Goal: Register for event/course

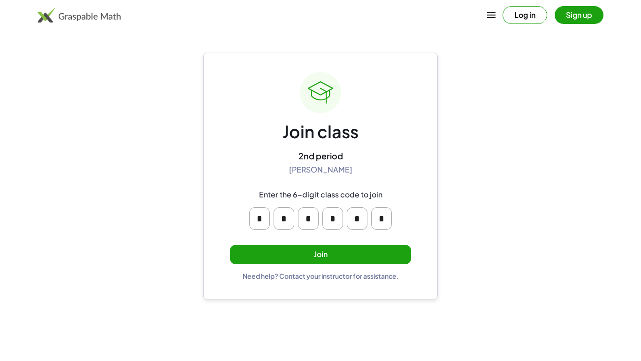
click at [299, 253] on button "Join" at bounding box center [320, 254] width 181 height 19
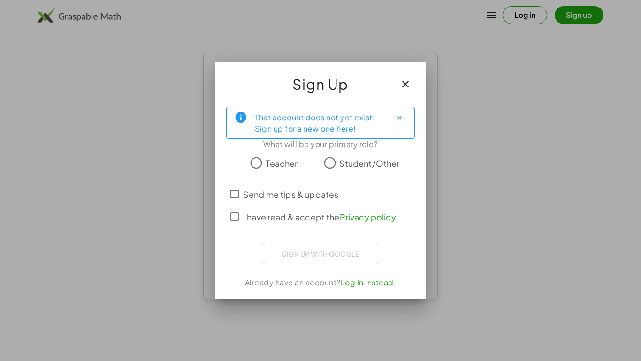
click at [308, 253] on div "Sign up with Google Sign in with Google Sign in with Google. Opens in new tab" at bounding box center [320, 253] width 117 height 21
click at [362, 261] on div "Sign up with Google Sign in with Google Sign in with Google. Opens in new tab" at bounding box center [320, 253] width 117 height 21
click at [362, 258] on div "Sign up with Google Sign in with Google Sign in with Google. Opens in new tab" at bounding box center [320, 253] width 117 height 21
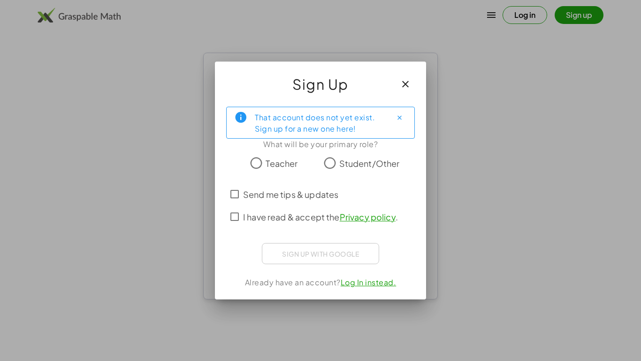
click at [399, 117] on icon "Close" at bounding box center [399, 117] width 7 height 7
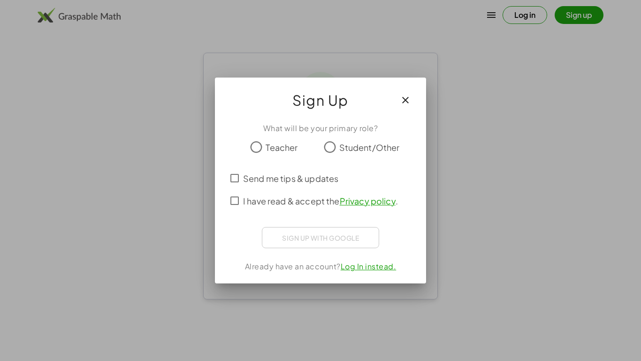
click at [316, 234] on div "Sign up with Google Sign in with Google Sign in with Google. Opens in new tab" at bounding box center [320, 237] width 117 height 21
click at [372, 232] on div "Sign up with Google Sign in with Google Sign in with Google. Opens in new tab" at bounding box center [320, 237] width 117 height 21
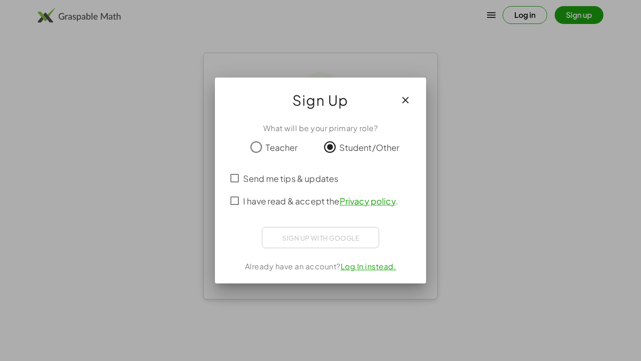
click at [324, 233] on div "Sign up with Google Sign in with Google Sign in with Google. Opens in new tab" at bounding box center [320, 237] width 117 height 21
click at [325, 233] on div "Sign up with Google Sign in with Google Sign in with Google. Opens in new tab" at bounding box center [320, 237] width 117 height 21
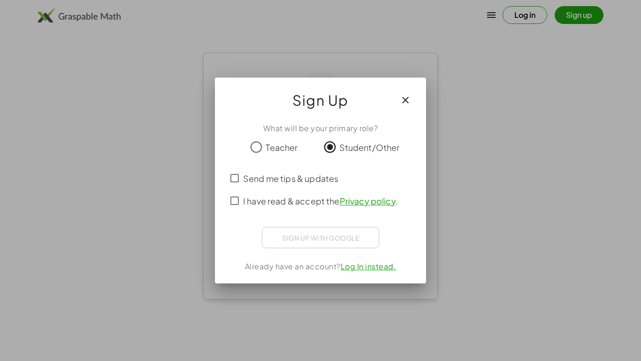
click at [351, 236] on div "Sign up with Google Sign in with Google Sign in with Google. Opens in new tab" at bounding box center [320, 237] width 117 height 21
click at [250, 203] on span "I have read & accept the Privacy policy ." at bounding box center [320, 200] width 155 height 13
